Goal: Task Accomplishment & Management: Use online tool/utility

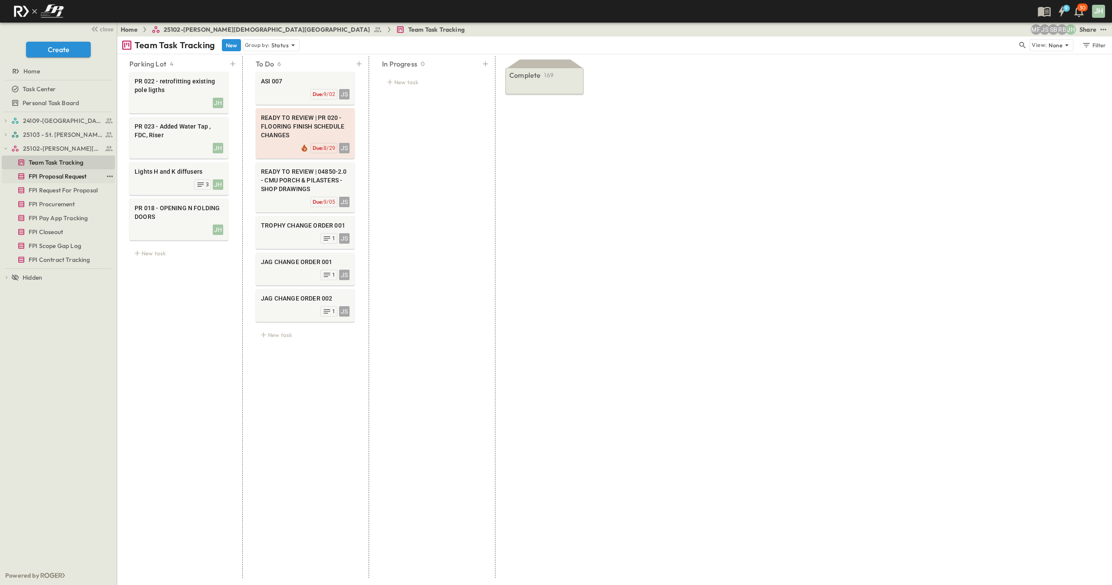
click at [57, 178] on span "FPI Proposal Request" at bounding box center [58, 176] width 58 height 9
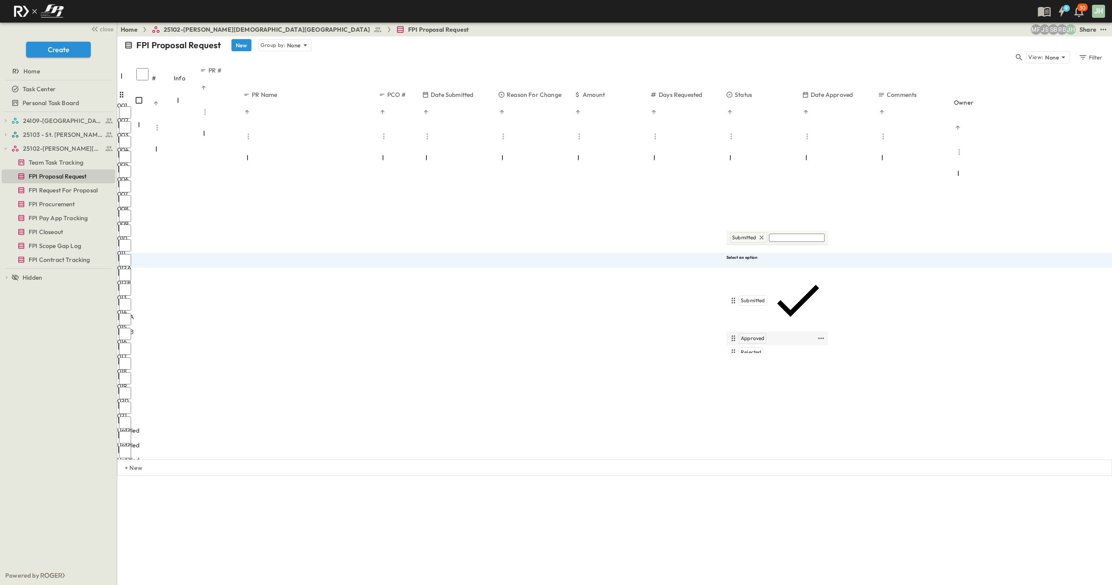
click at [759, 335] on span "Approved" at bounding box center [752, 338] width 23 height 7
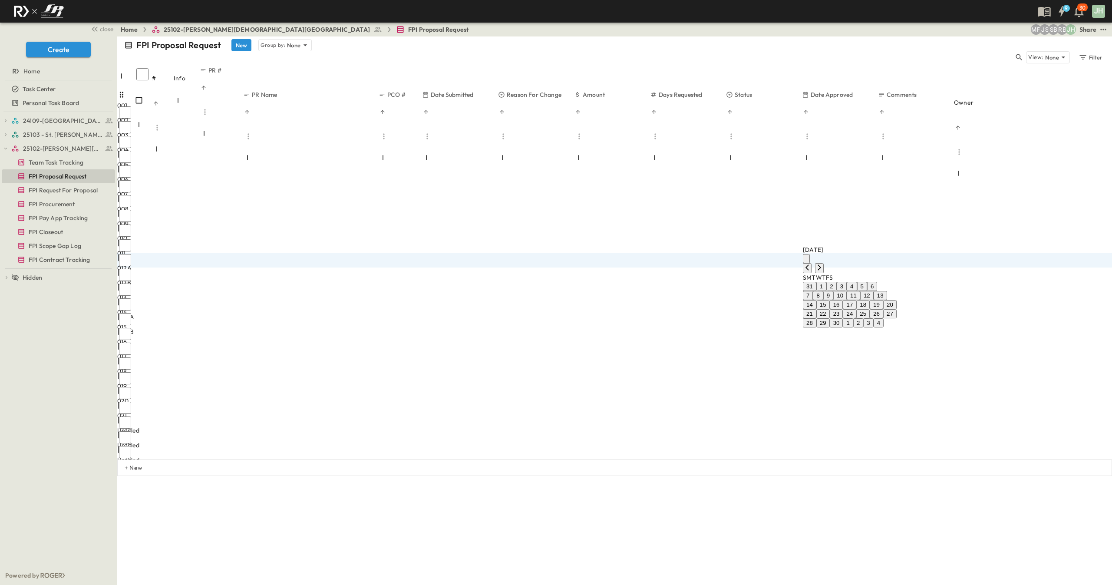
click at [847, 300] on button "10" at bounding box center [839, 295] width 13 height 9
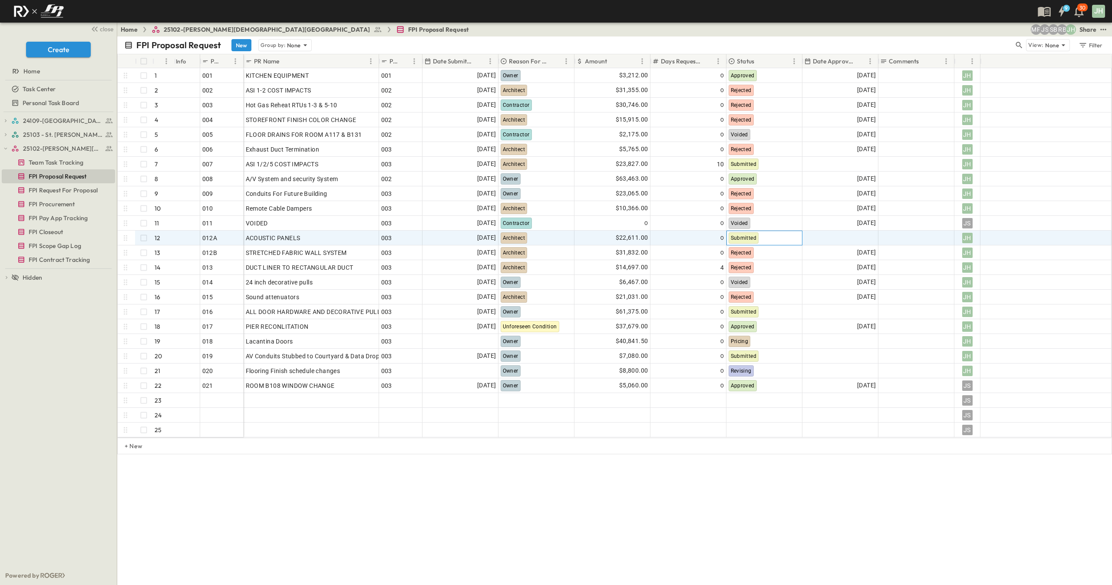
click at [753, 244] on div "Submitted" at bounding box center [764, 238] width 75 height 14
click at [757, 279] on span "Approved" at bounding box center [752, 280] width 23 height 7
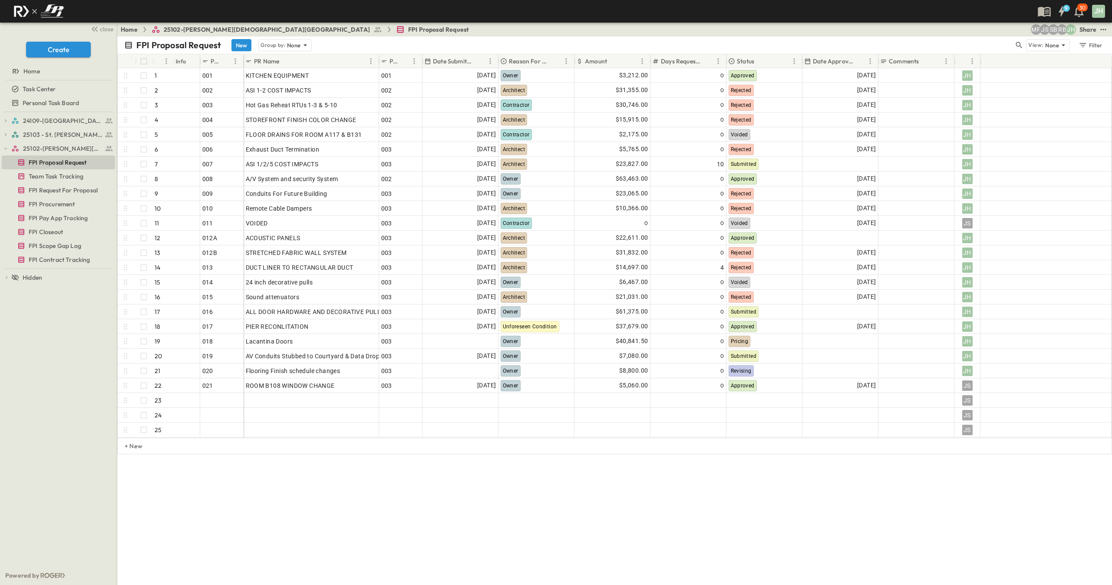
click at [785, 491] on div "FPI Proposal Request New Group by: None View: None Filter # Info PR # PR Name P…" at bounding box center [614, 310] width 995 height 548
